Goal: Complete application form

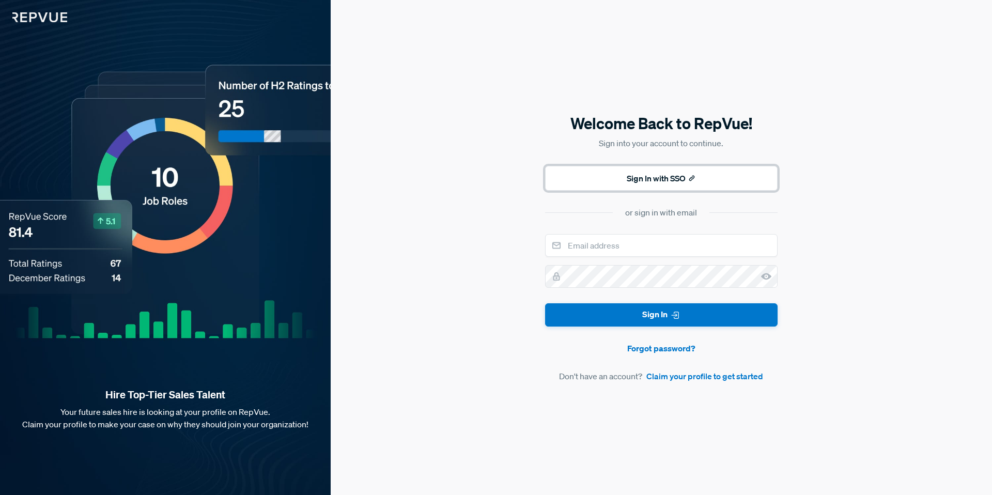
click at [644, 175] on button "Sign In with SSO" at bounding box center [661, 178] width 233 height 25
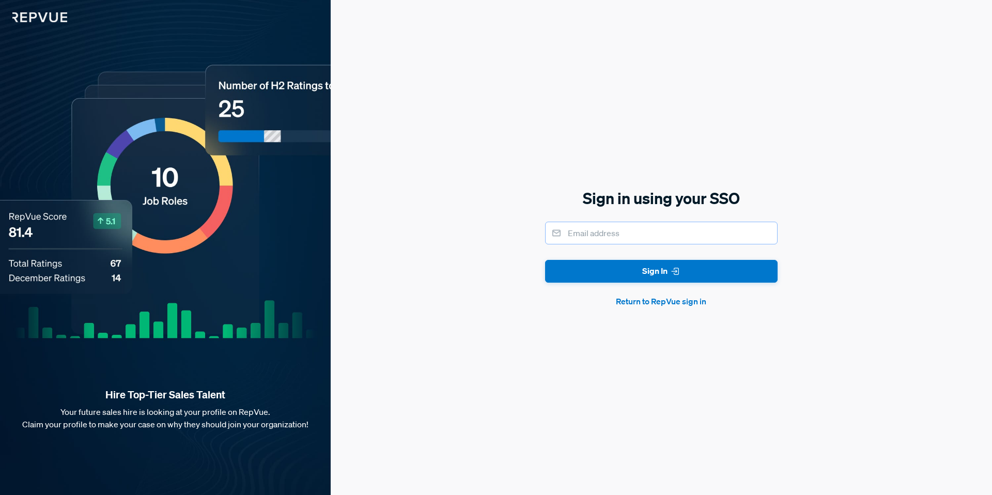
click at [645, 235] on input "email" at bounding box center [661, 233] width 233 height 23
type input "[EMAIL_ADDRESS][DOMAIN_NAME]"
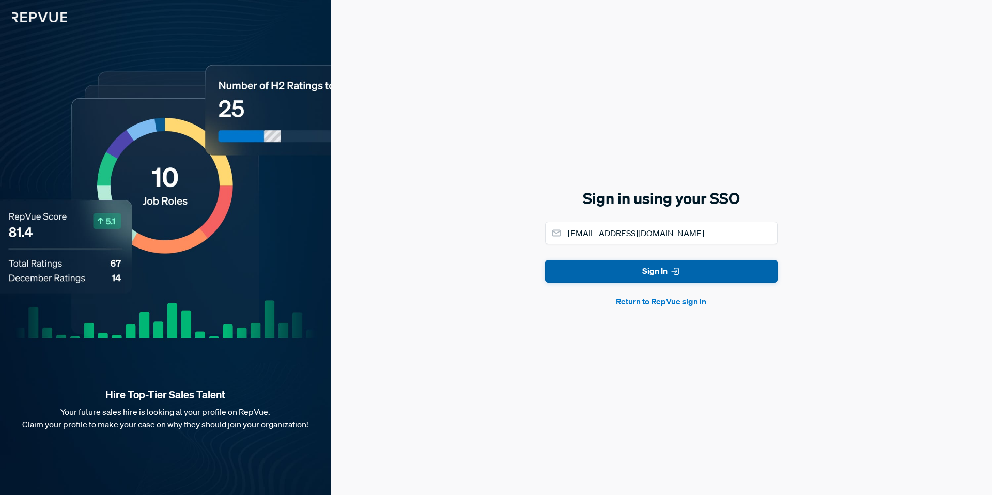
click at [646, 282] on button "Sign In" at bounding box center [661, 271] width 233 height 23
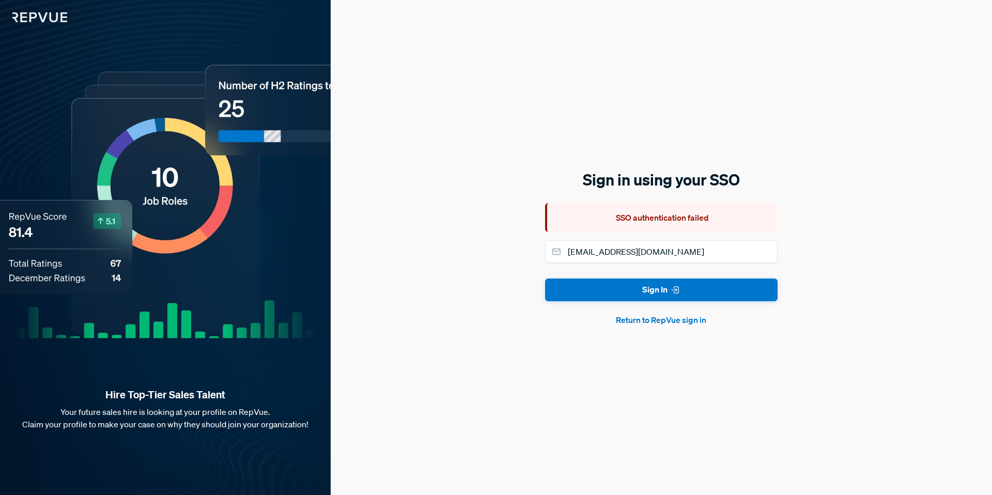
click at [645, 318] on button "Return to RepVue sign in" at bounding box center [661, 320] width 233 height 12
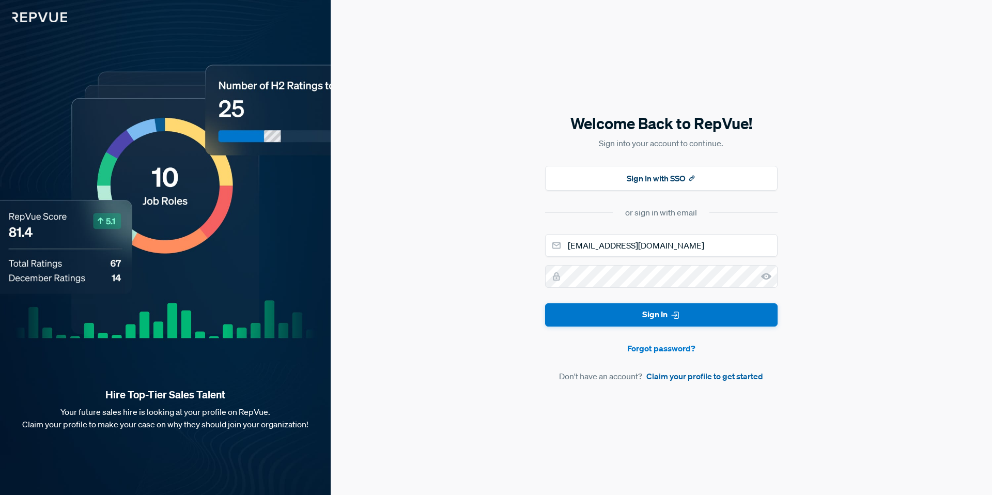
click at [724, 375] on link "Claim your profile to get started" at bounding box center [704, 376] width 117 height 12
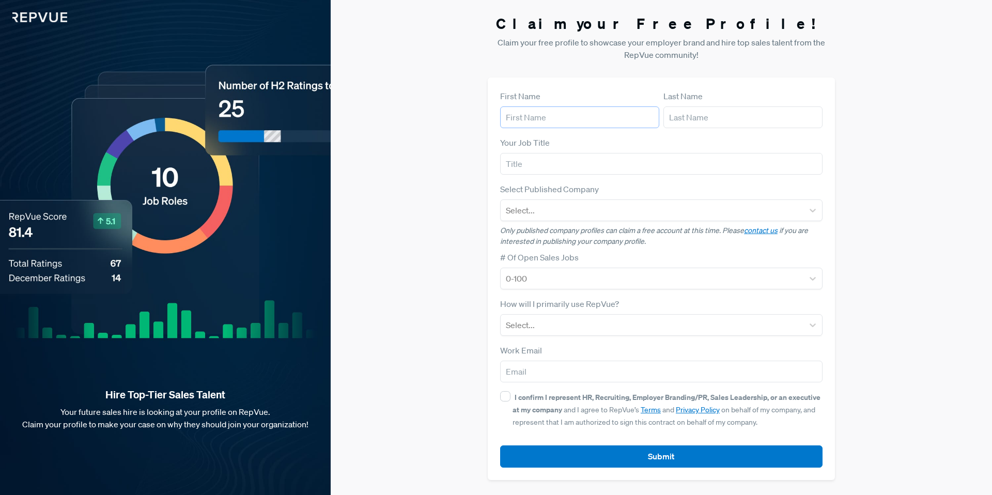
click at [621, 116] on input "text" at bounding box center [579, 117] width 159 height 22
type input "[PERSON_NAME]"
type input "dedieu"
type input "[EMAIL_ADDRESS][DOMAIN_NAME]"
click at [592, 162] on input "text" at bounding box center [661, 164] width 322 height 22
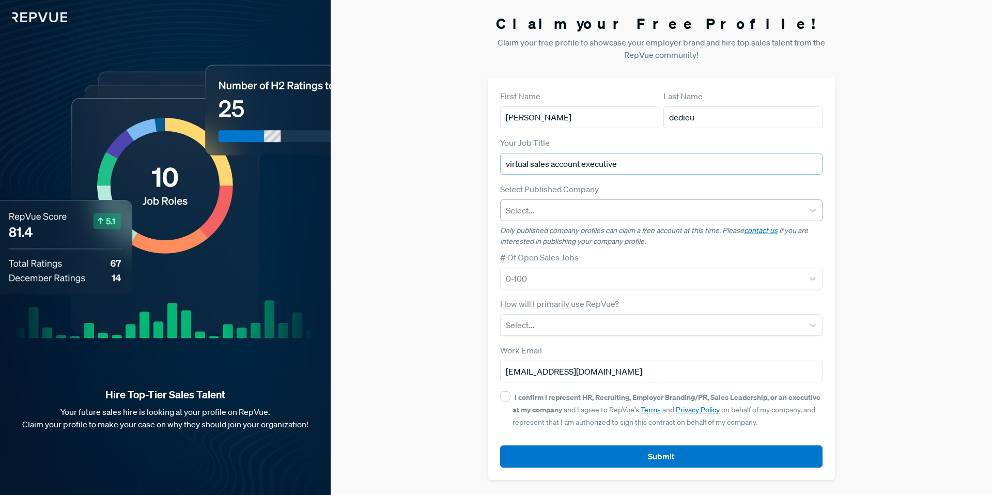
type input "virtual sales account executive"
click at [586, 206] on div at bounding box center [652, 210] width 292 height 14
type input "splunk"
click at [587, 241] on div "Splunk" at bounding box center [661, 237] width 322 height 21
click at [596, 272] on div at bounding box center [652, 278] width 292 height 14
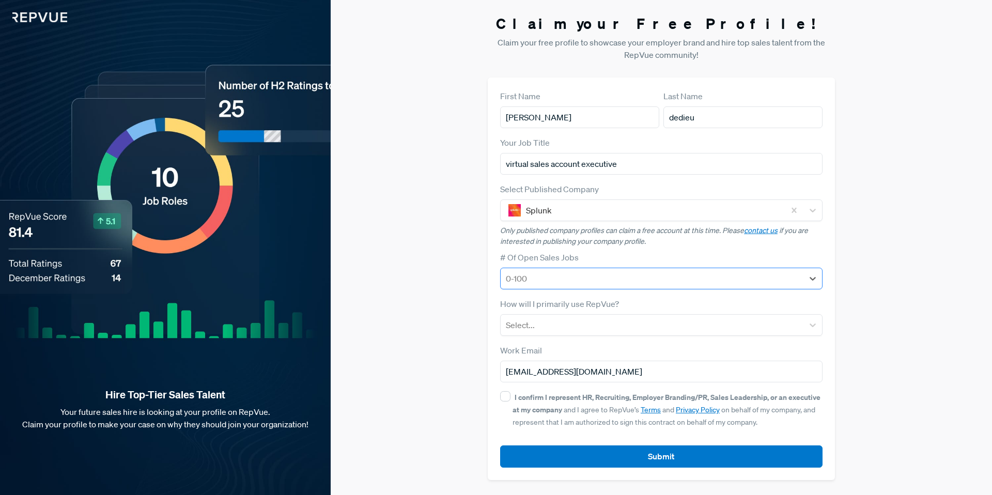
click at [596, 272] on div at bounding box center [652, 278] width 292 height 14
click at [608, 317] on div "Select..." at bounding box center [652, 325] width 303 height 19
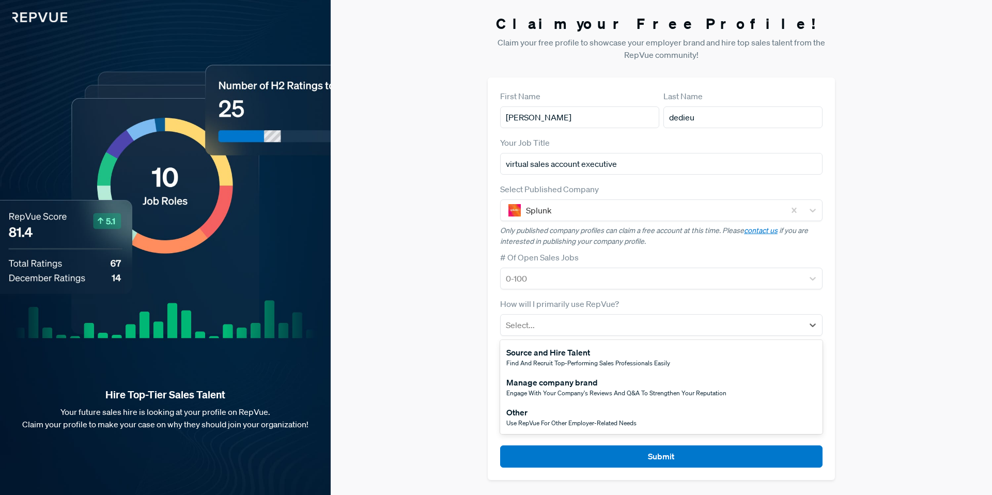
click at [588, 418] on div "Other" at bounding box center [571, 412] width 130 height 12
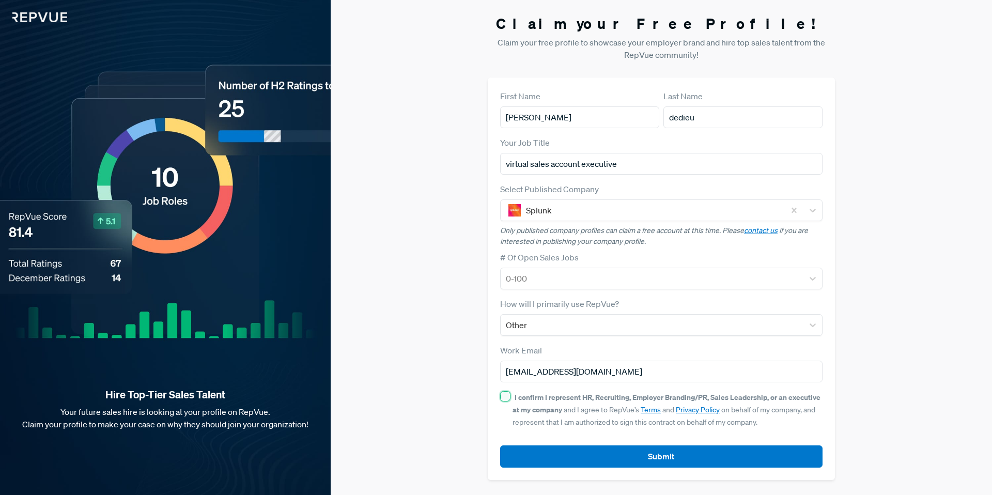
click at [507, 396] on input "I confirm I represent HR, Recruiting, Employer Branding/PR, Sales Leadership, o…" at bounding box center [505, 396] width 10 height 10
checkbox input "true"
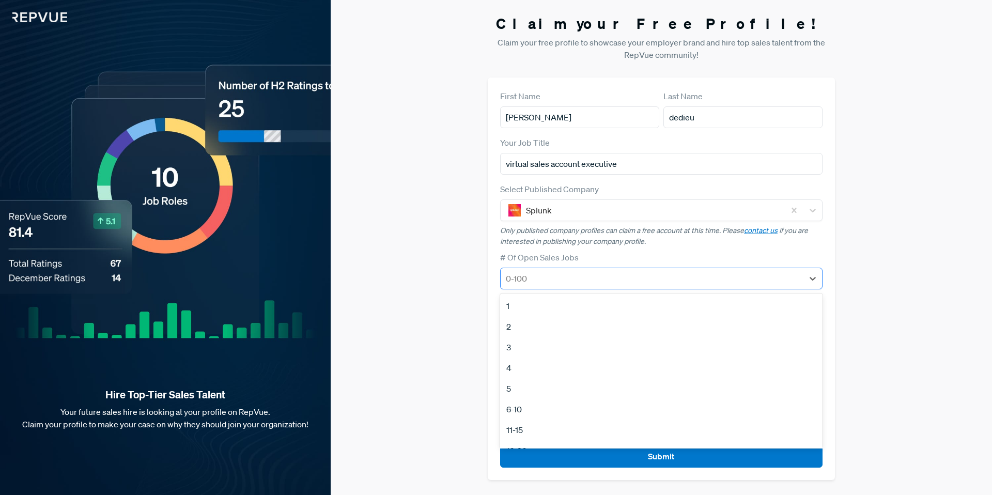
click at [574, 282] on div at bounding box center [652, 278] width 292 height 14
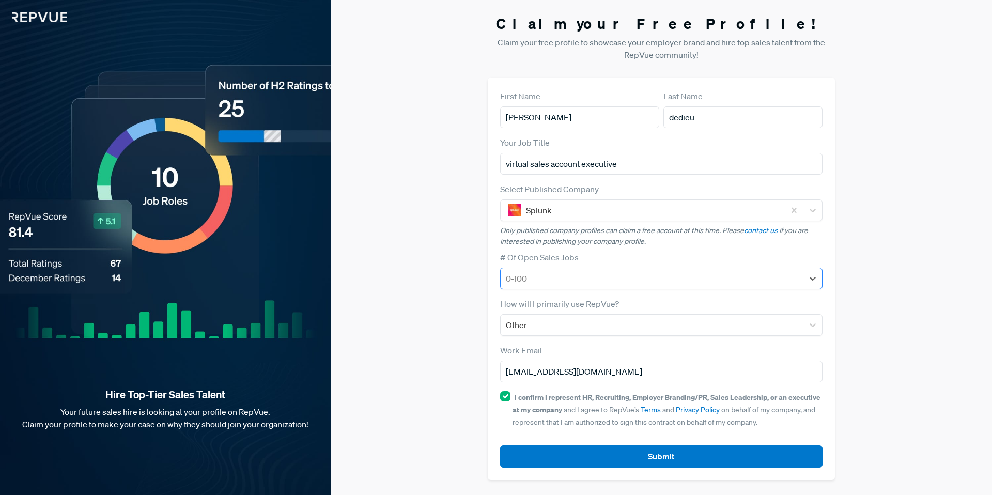
click at [574, 282] on div at bounding box center [652, 278] width 292 height 14
